Goal: Information Seeking & Learning: Learn about a topic

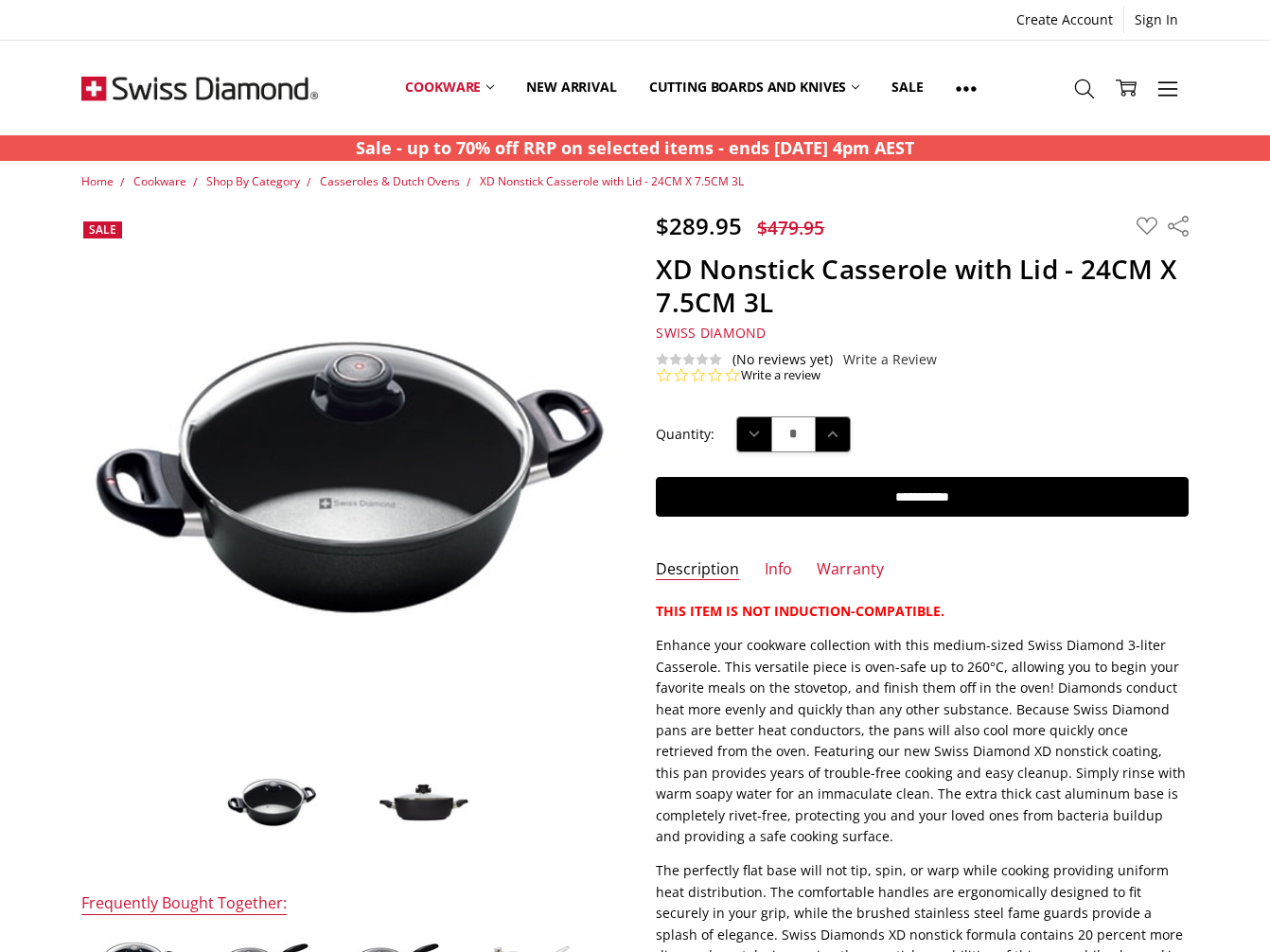
drag, startPoint x: 1136, startPoint y: 406, endPoint x: 1192, endPoint y: 392, distance: 57.7
click at [1192, 392] on div "$289.95 $479.95 MSRP: You save Add to Wish List" at bounding box center [635, 803] width 1149 height 1183
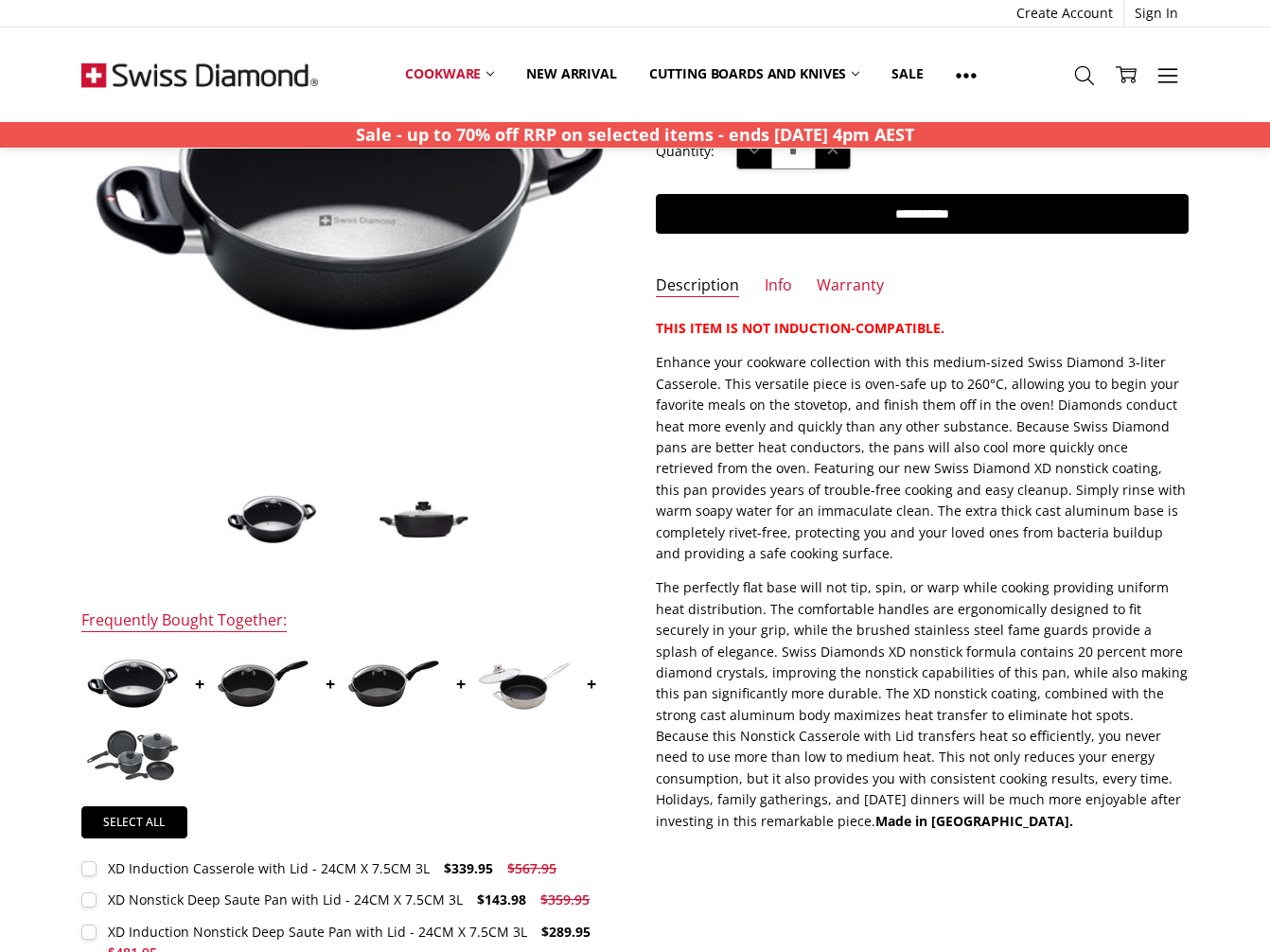
scroll to position [283, 0]
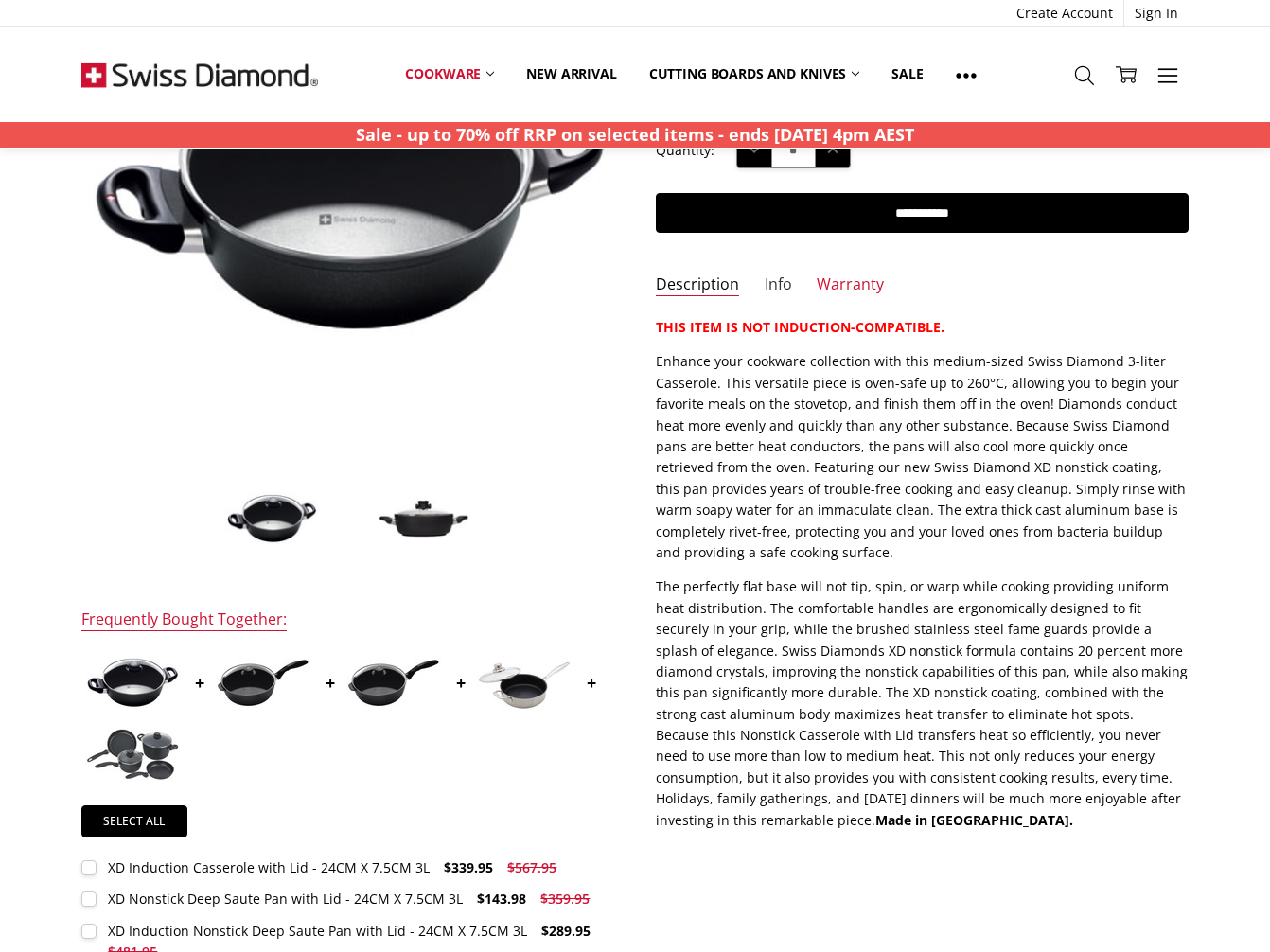
click at [783, 291] on link "Info" at bounding box center [778, 285] width 27 height 21
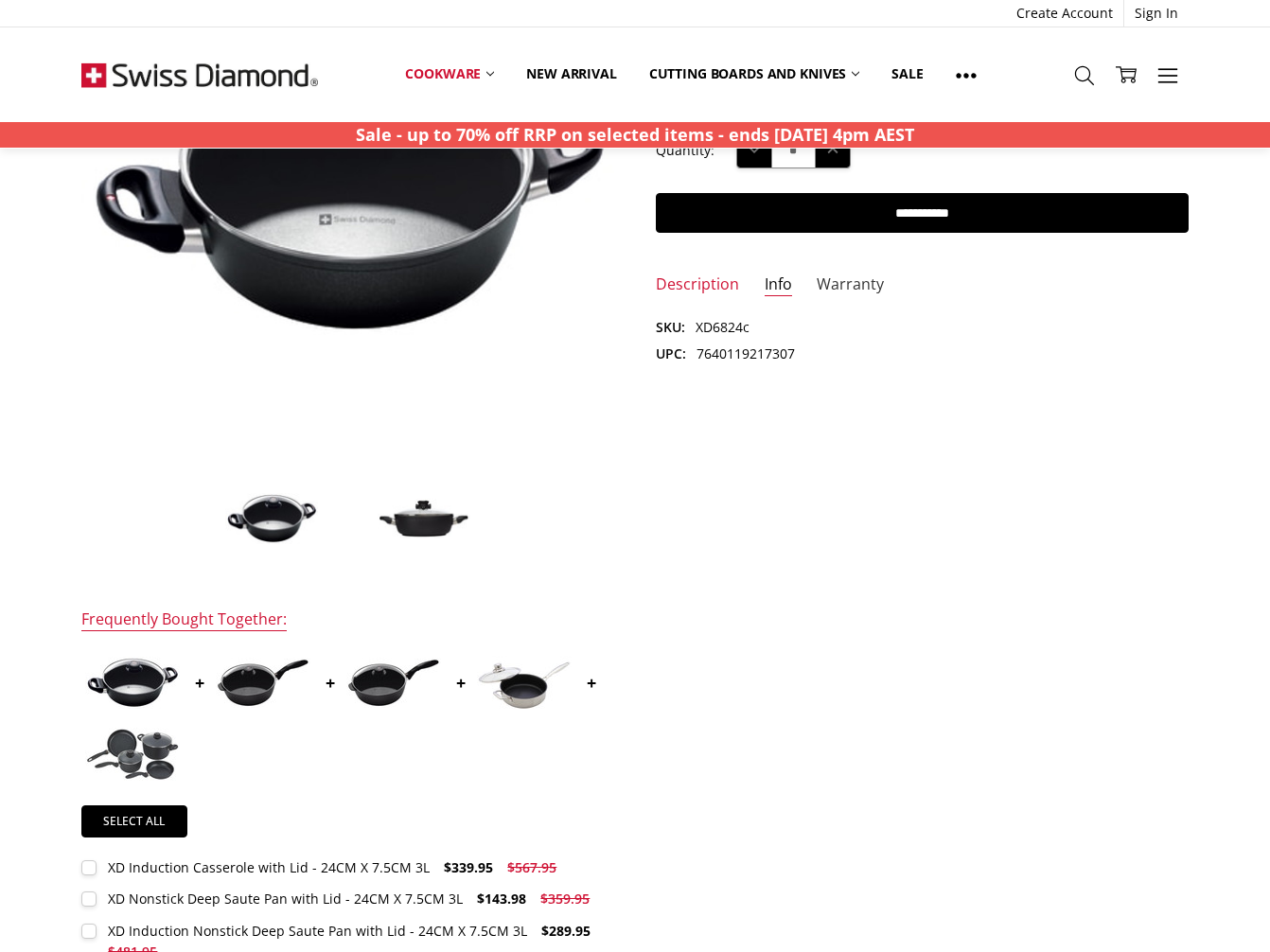
click at [836, 293] on link "Warranty" at bounding box center [849, 285] width 67 height 21
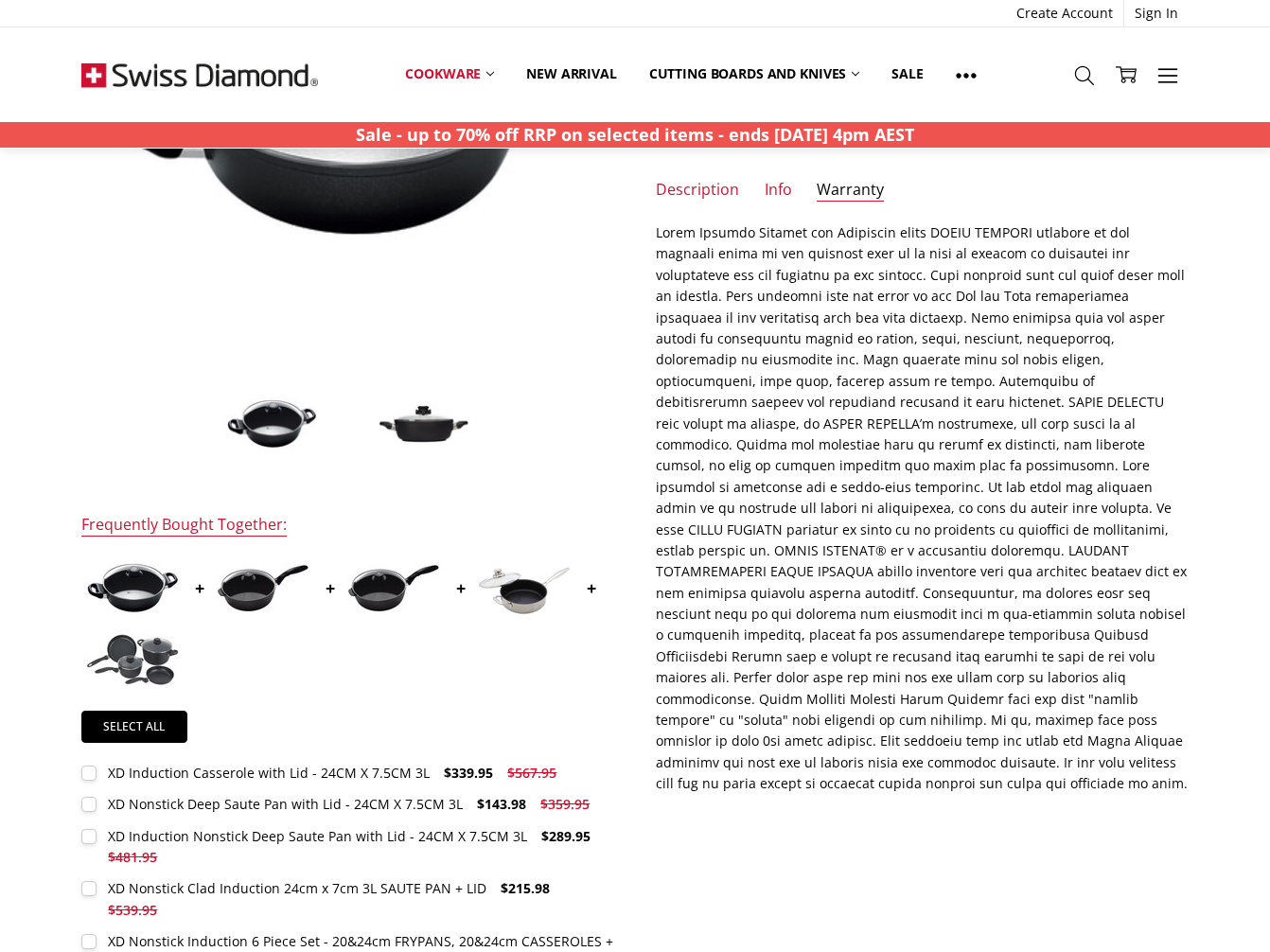
scroll to position [95, 0]
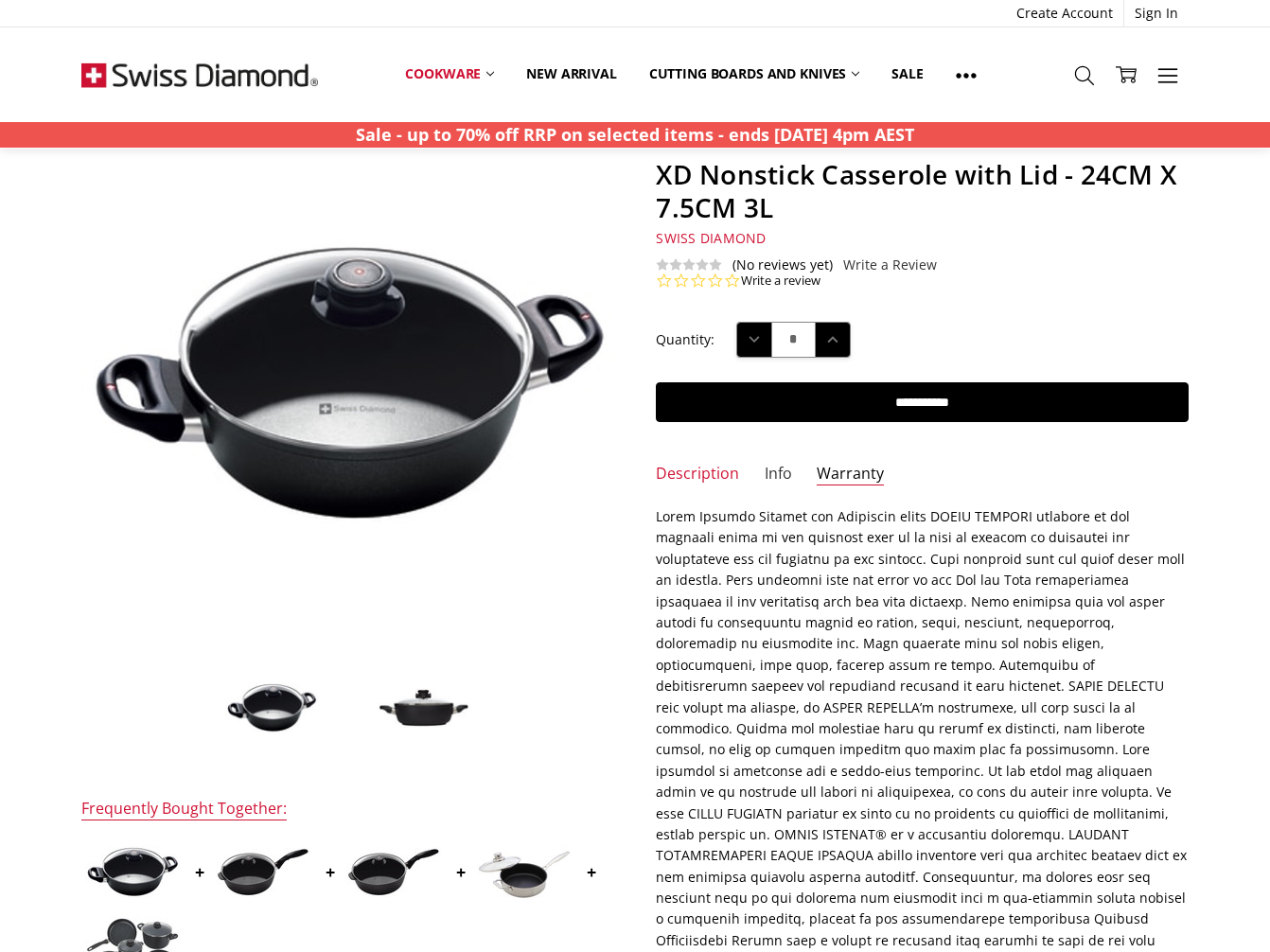
click at [778, 471] on link "Info" at bounding box center [778, 474] width 27 height 21
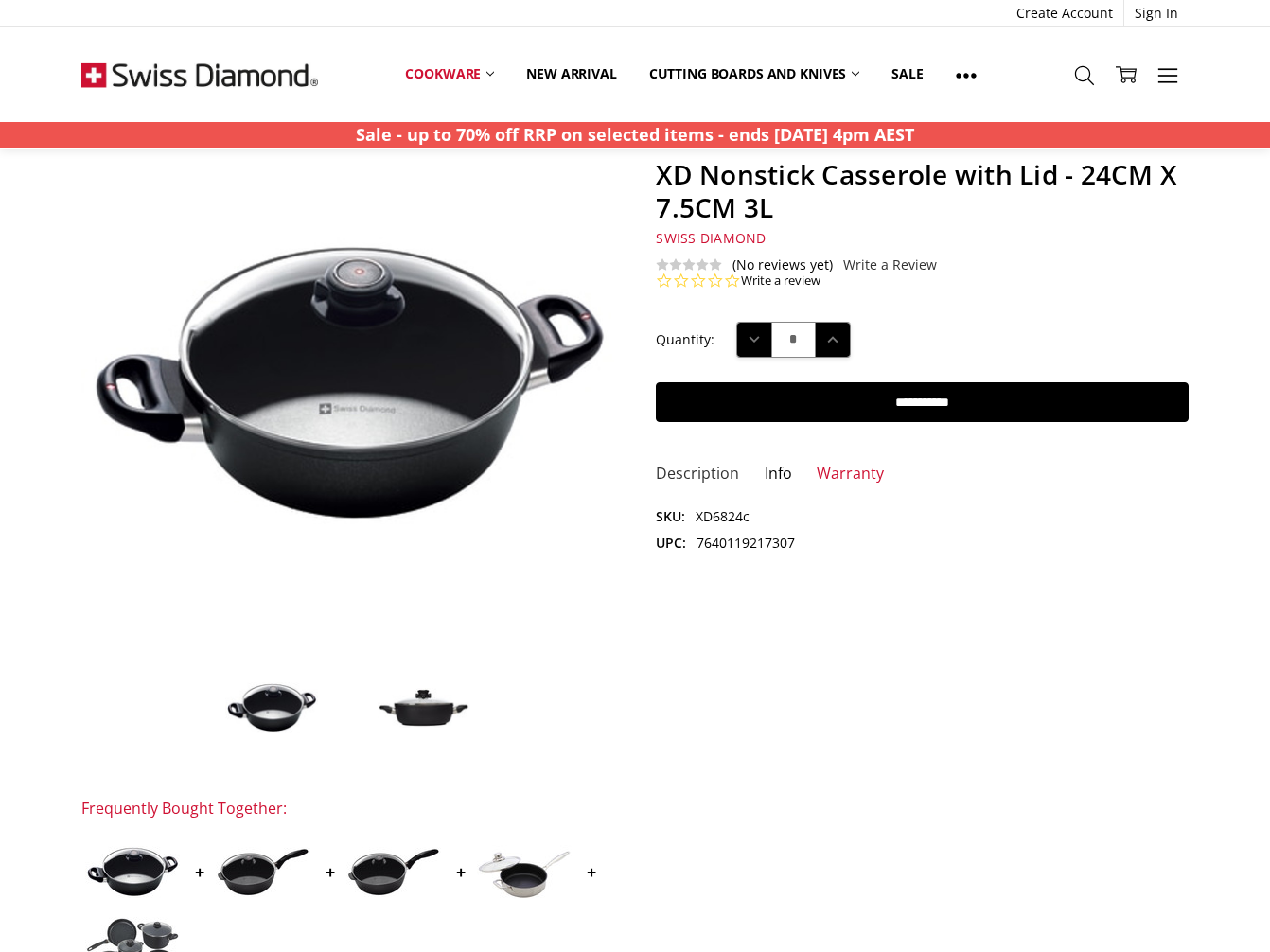
click at [728, 475] on link "Description" at bounding box center [697, 474] width 83 height 21
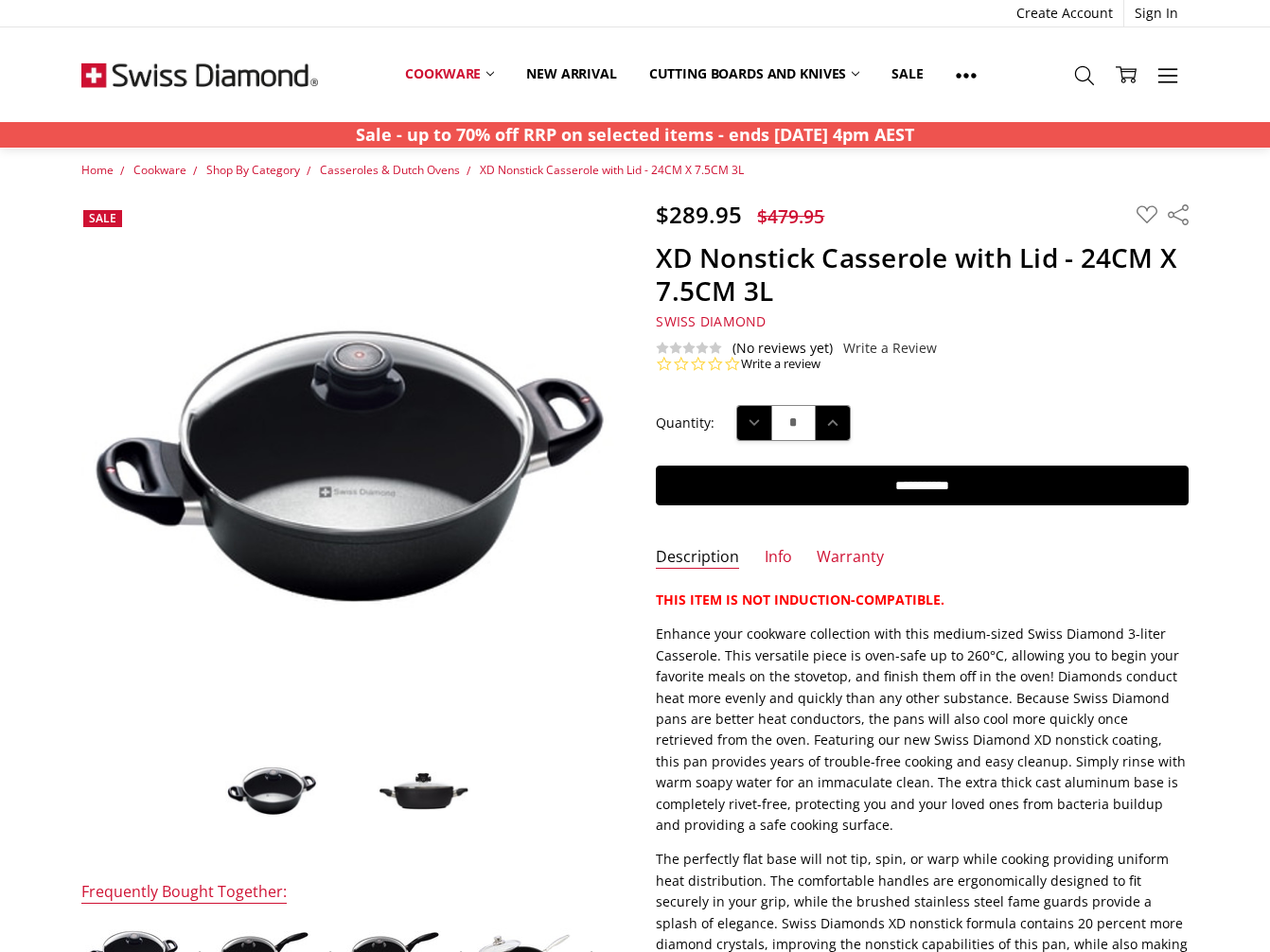
scroll to position [0, 0]
